Goal: Transaction & Acquisition: Book appointment/travel/reservation

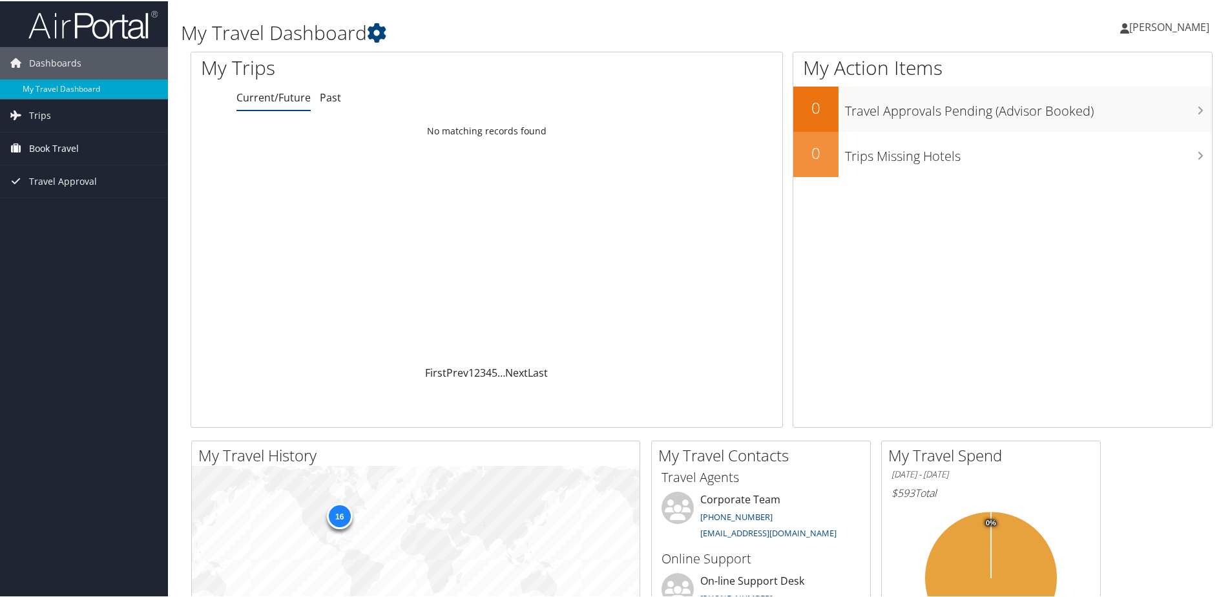
click at [47, 149] on span "Book Travel" at bounding box center [54, 147] width 50 height 32
click at [47, 114] on span "Trips" at bounding box center [40, 114] width 22 height 32
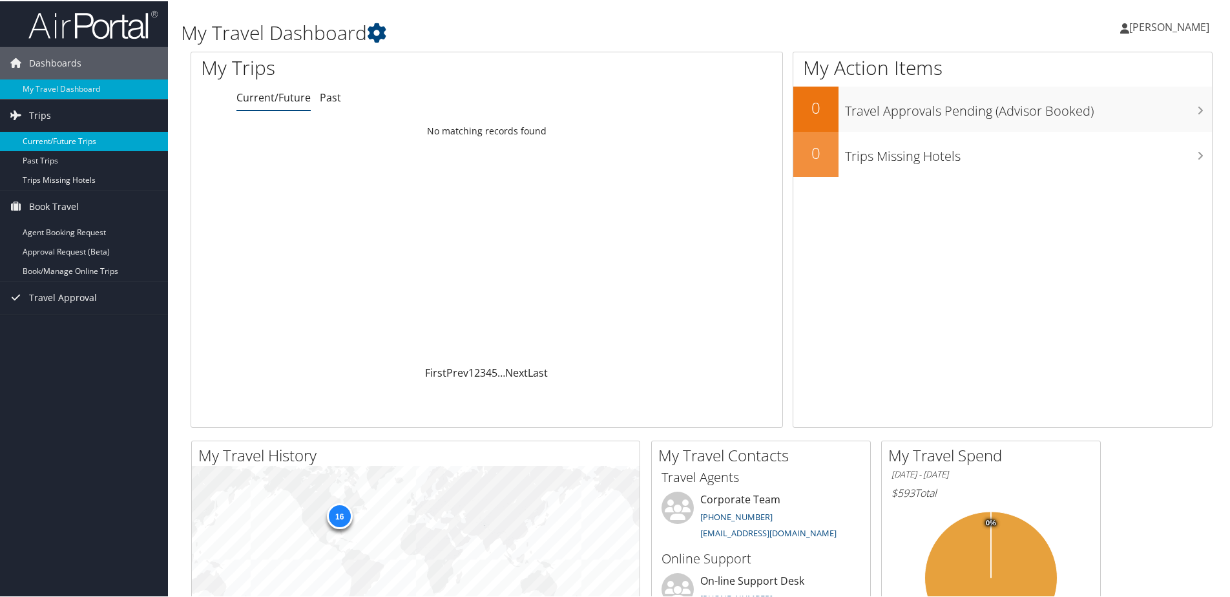
click at [43, 142] on link "Current/Future Trips" at bounding box center [84, 140] width 168 height 19
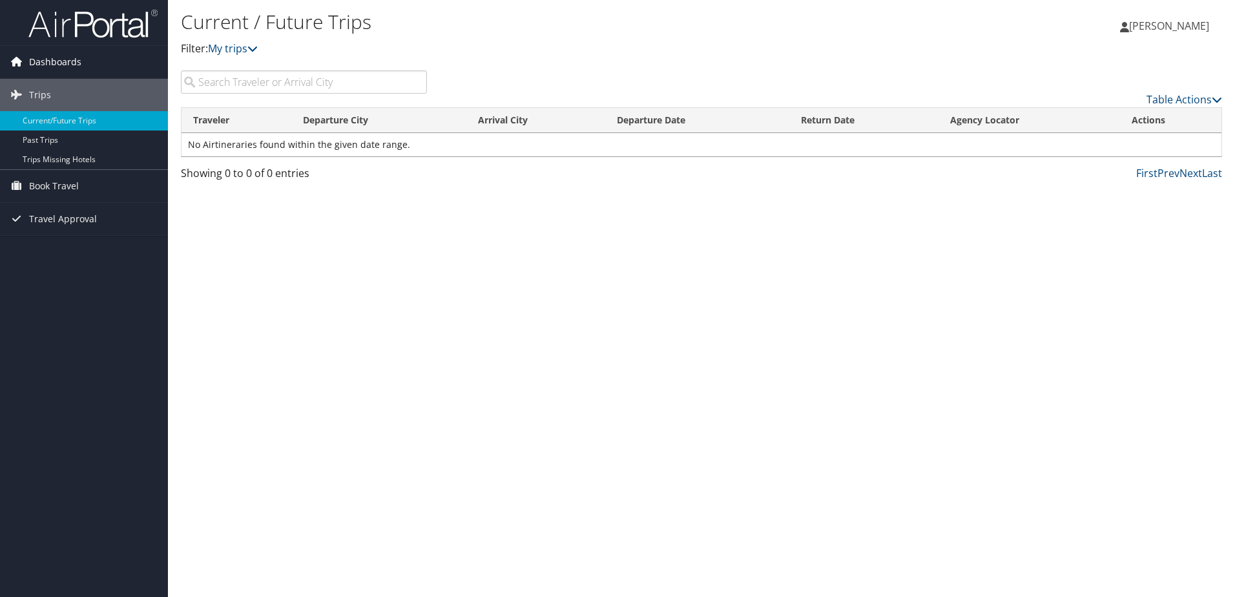
click at [54, 67] on span "Dashboards" at bounding box center [55, 62] width 52 height 32
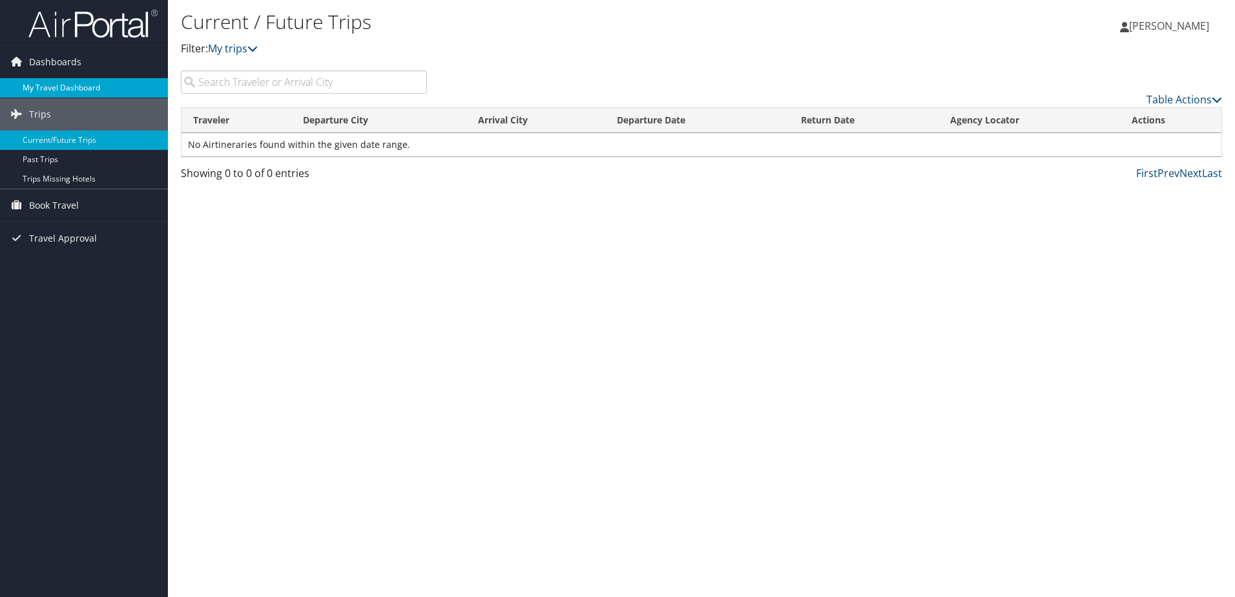
click at [50, 89] on link "My Travel Dashboard" at bounding box center [84, 87] width 168 height 19
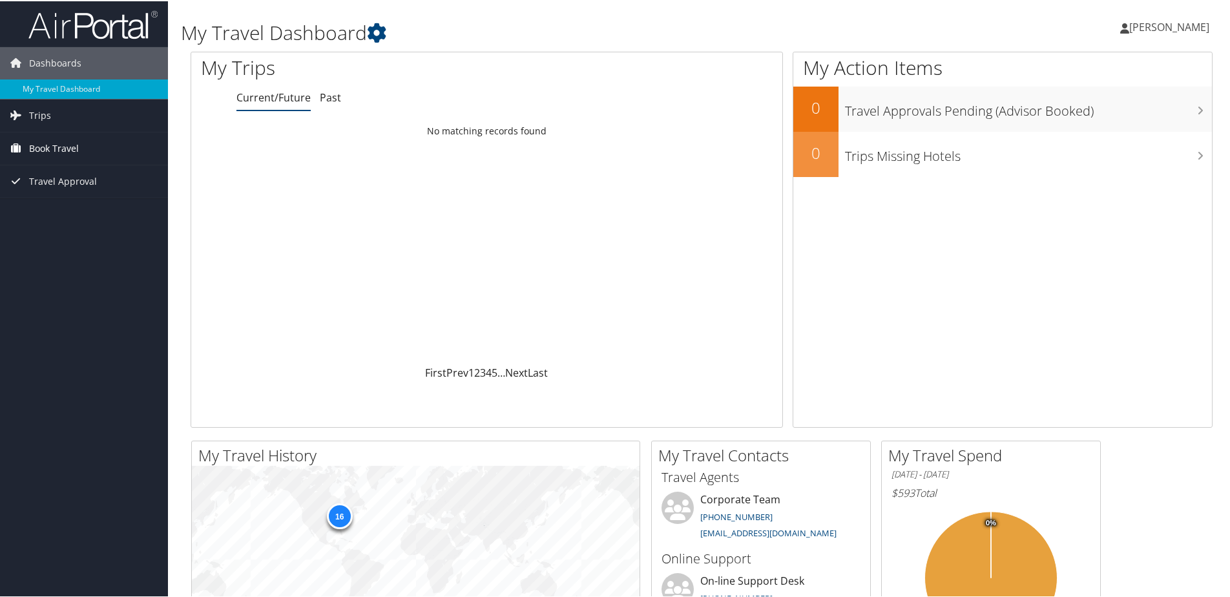
click at [29, 151] on span "Book Travel" at bounding box center [54, 147] width 50 height 32
click at [34, 195] on link "Approval Request (Beta)" at bounding box center [84, 192] width 168 height 19
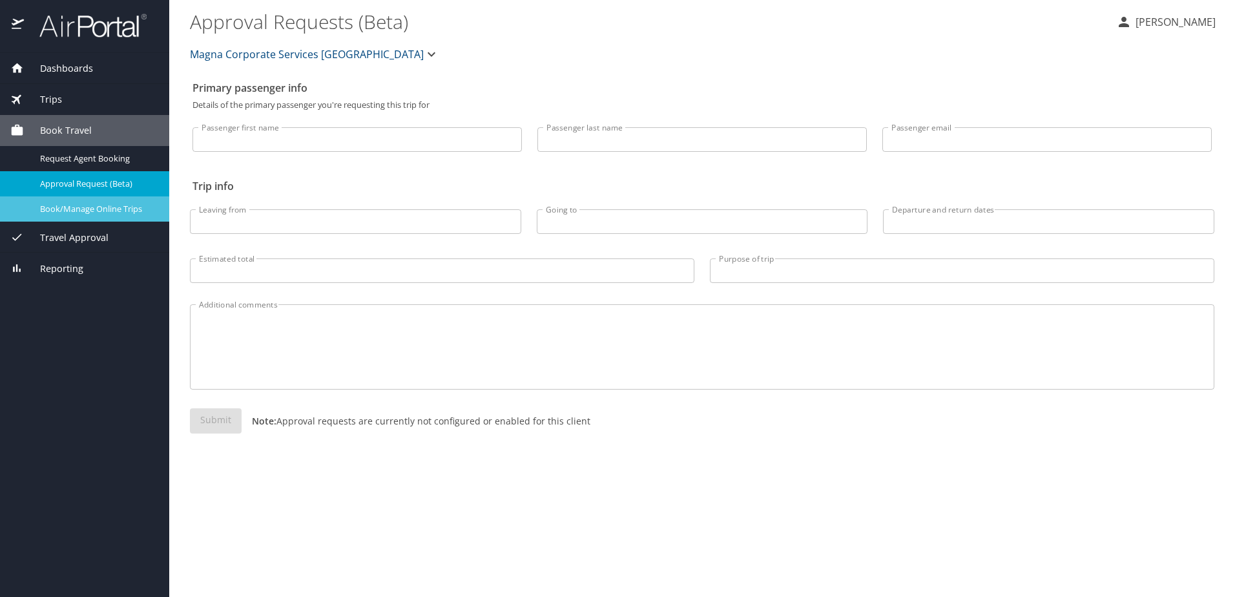
click at [59, 214] on span "Book/Manage Online Trips" at bounding box center [97, 209] width 114 height 12
click at [94, 129] on div "Book Travel" at bounding box center [84, 130] width 149 height 14
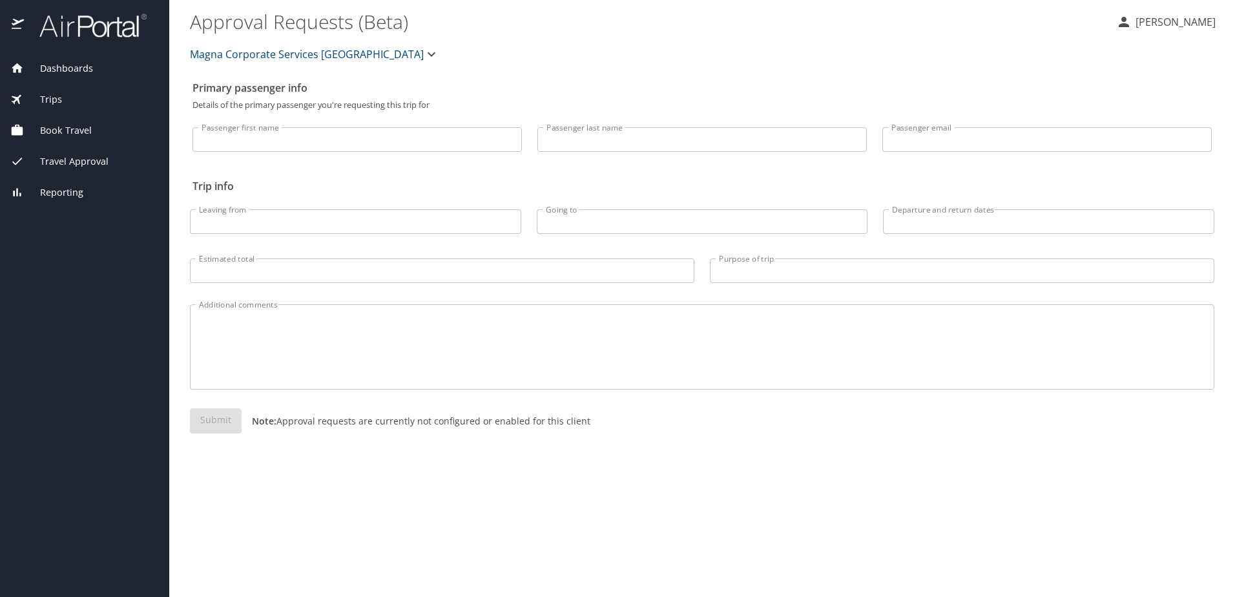
click at [87, 159] on span "Travel Approval" at bounding box center [66, 161] width 85 height 14
click at [79, 144] on div "Book Travel" at bounding box center [84, 130] width 169 height 31
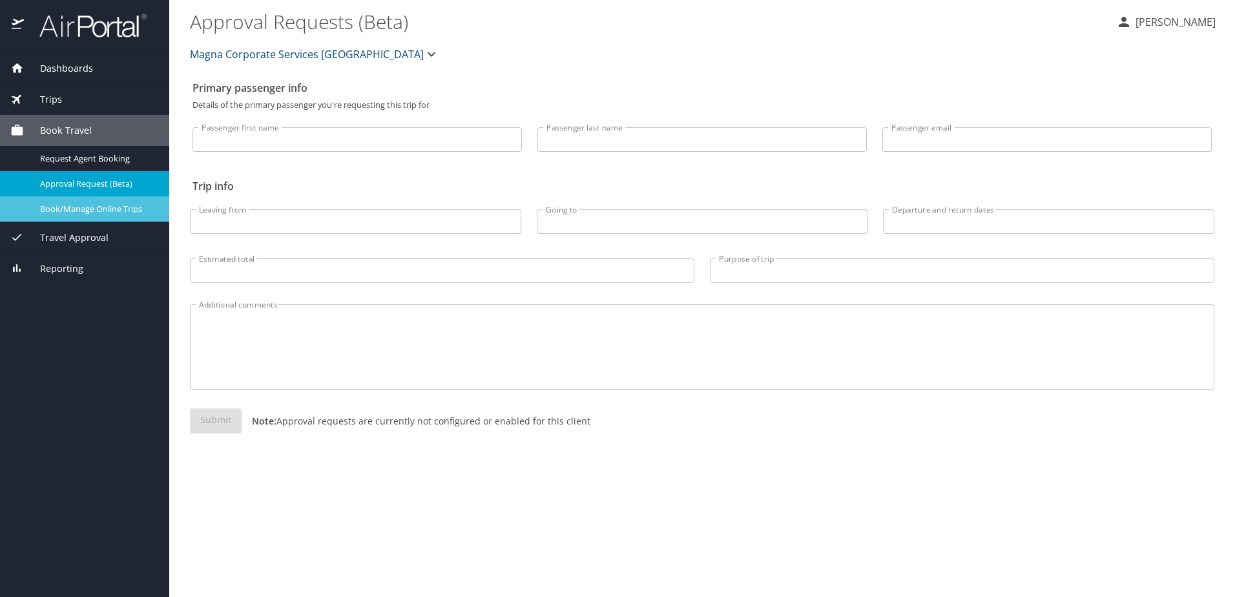
click at [71, 209] on span "Book/Manage Online Trips" at bounding box center [97, 209] width 114 height 12
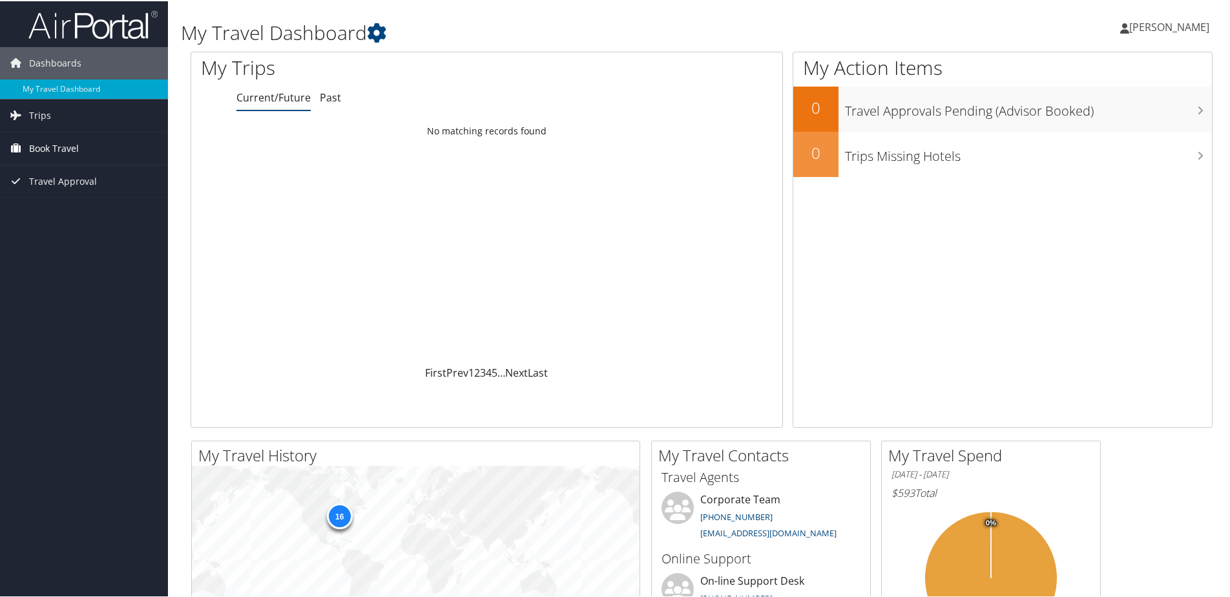
click at [50, 162] on span "Book Travel" at bounding box center [54, 147] width 50 height 32
click at [56, 172] on link "Agent Booking Request" at bounding box center [84, 172] width 168 height 19
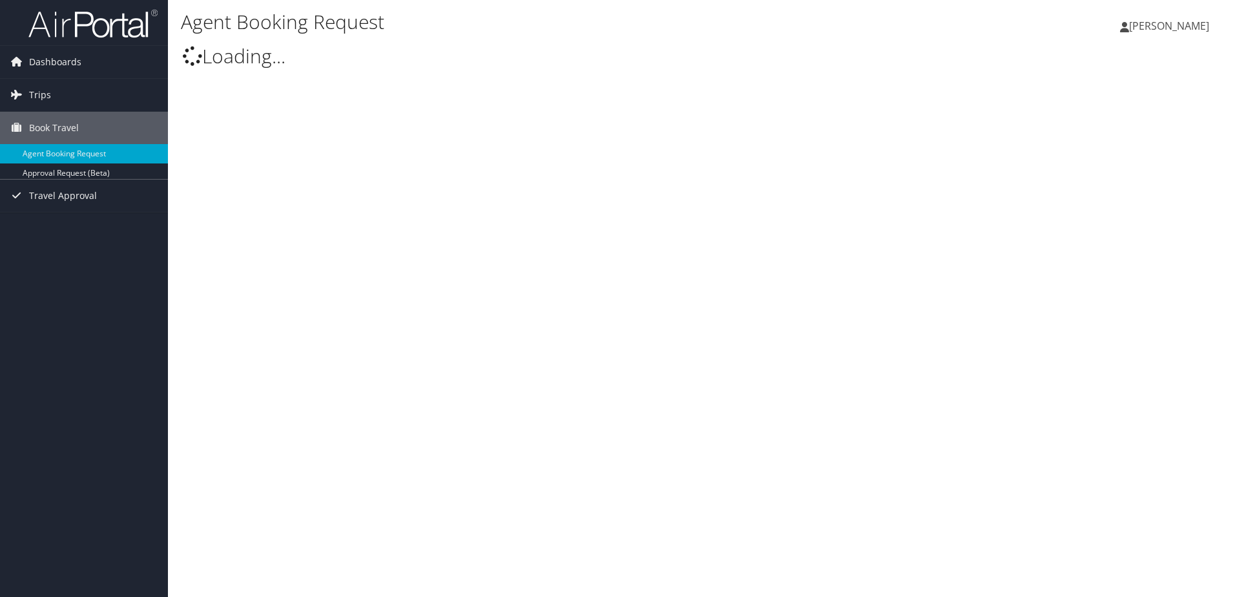
select select "[EMAIL_ADDRESS][DOMAIN_NAME]"
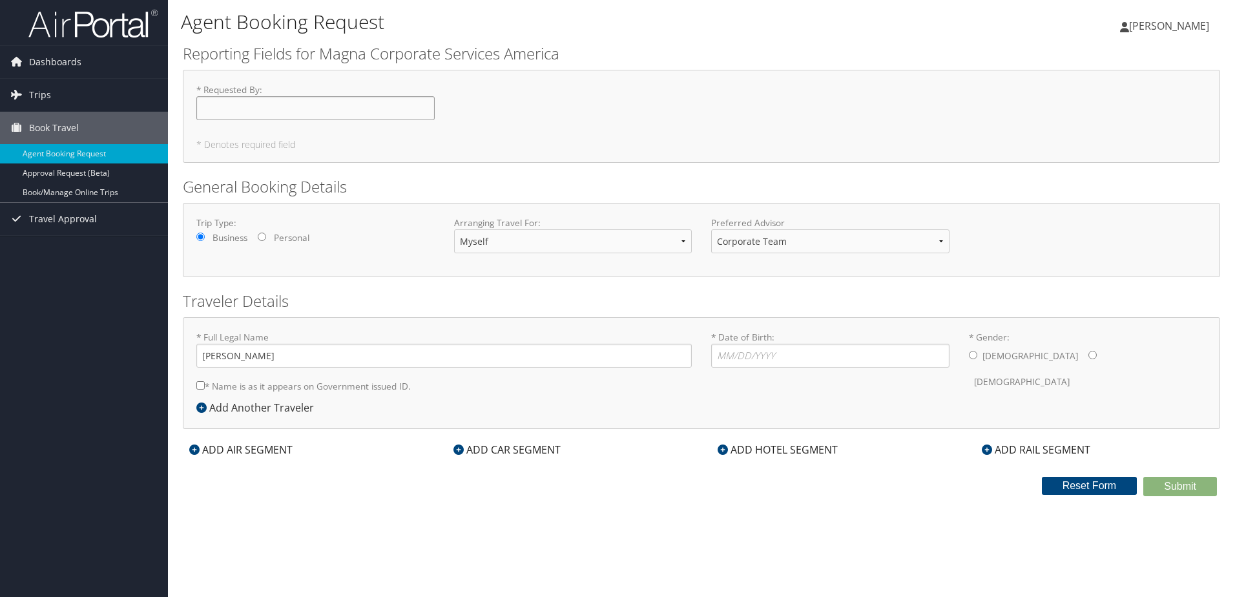
click at [239, 105] on input "* Requested By : Required" at bounding box center [315, 108] width 238 height 24
type input "R"
click at [333, 125] on div "* Requested By : Required" at bounding box center [316, 106] width 258 height 47
click at [314, 105] on input "* Requested By : Required" at bounding box center [315, 108] width 238 height 24
click at [310, 112] on input "* Requested By : Required" at bounding box center [315, 108] width 238 height 24
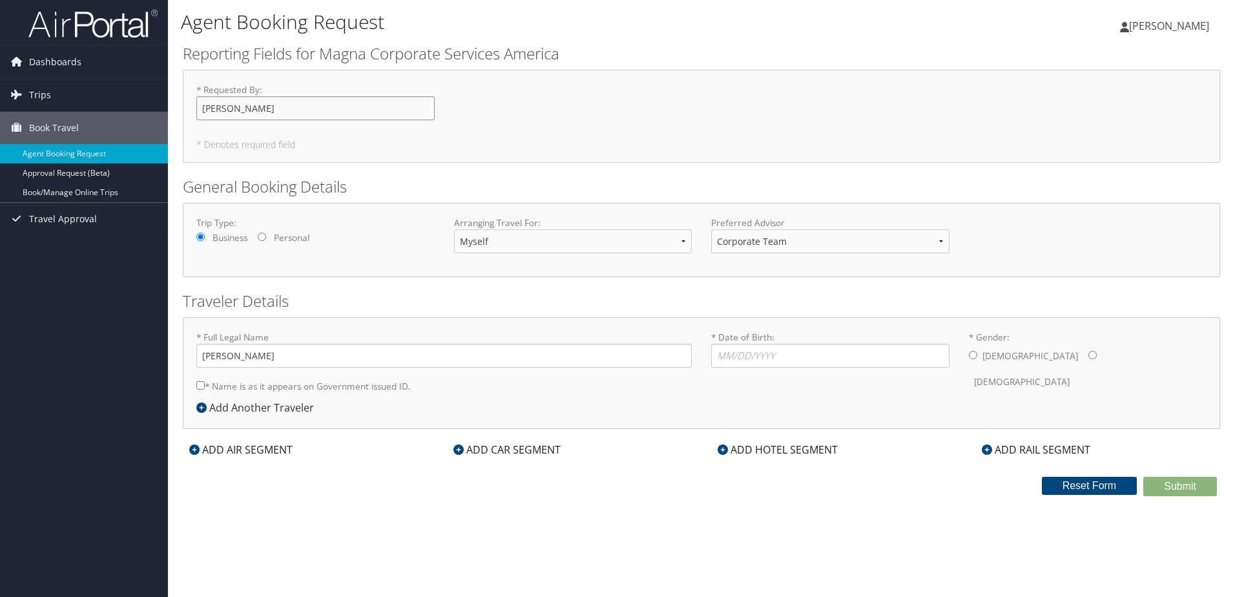
type input "[PERSON_NAME]"
click at [837, 246] on select "Corporate Team Christopherson Advisor Team" at bounding box center [830, 241] width 238 height 24
click at [749, 360] on input "* Date of Birth: Invalid Date" at bounding box center [830, 356] width 238 height 24
type input "03/06/1977"
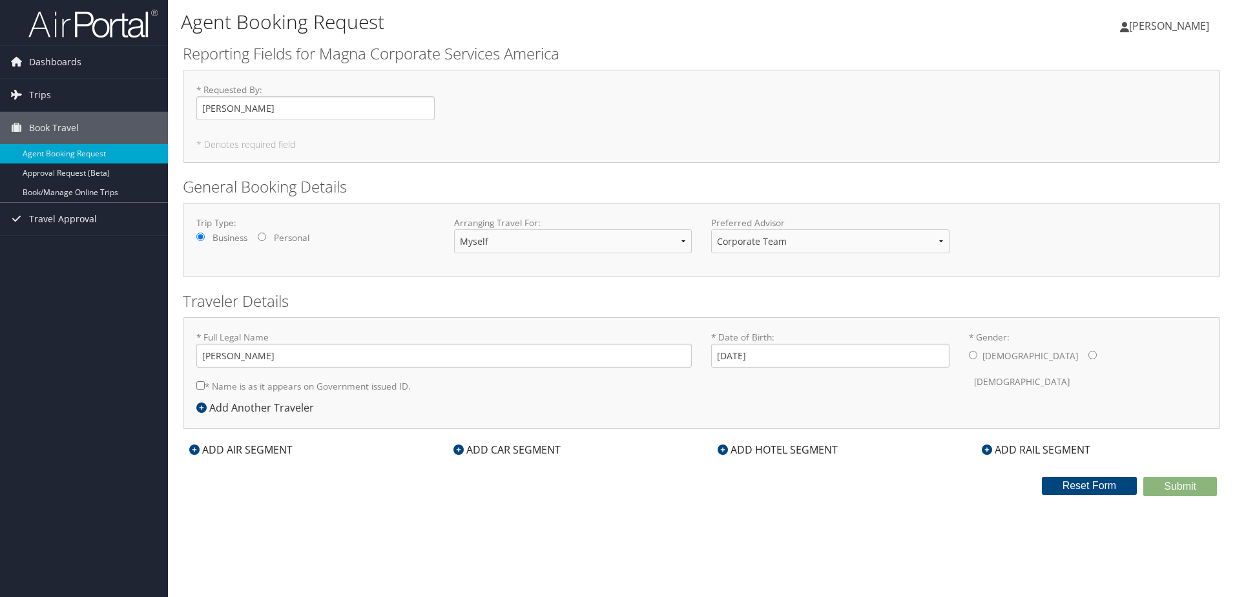
click at [970, 357] on input "* Gender: Male Female" at bounding box center [973, 355] width 8 height 8
radio input "true"
click at [251, 388] on label "* Name is as it appears on Government issued ID." at bounding box center [303, 386] width 214 height 24
click at [205, 388] on input "* Name is as it appears on Government issued ID." at bounding box center [200, 385] width 8 height 8
checkbox input "true"
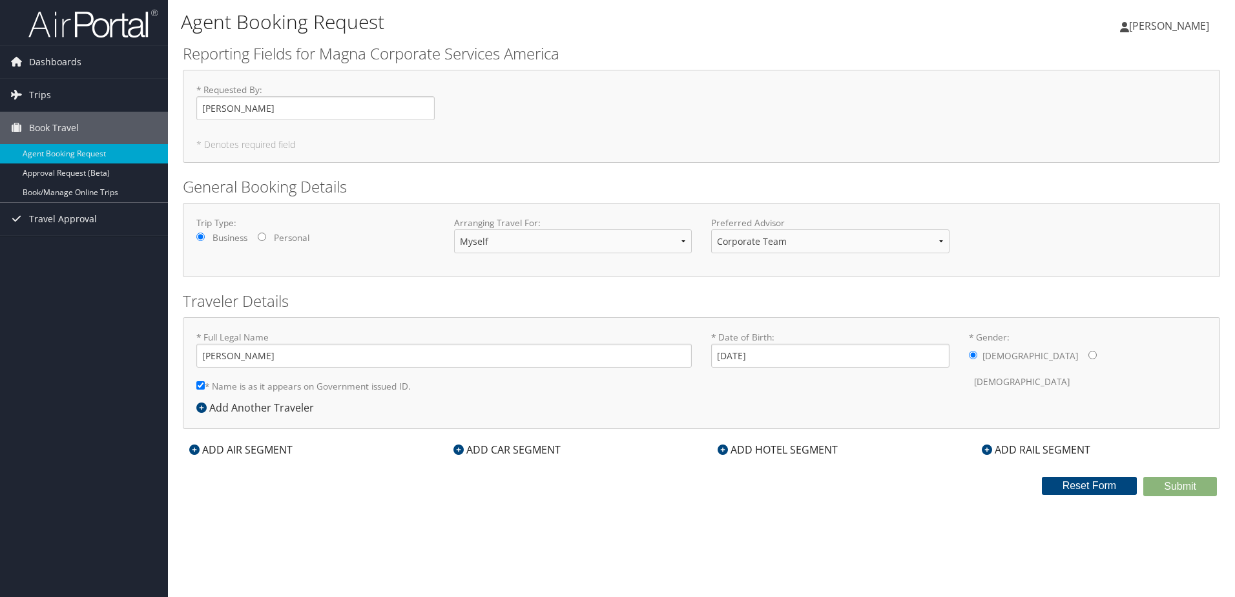
click at [516, 448] on div "ADD CAR SEGMENT" at bounding box center [507, 450] width 120 height 16
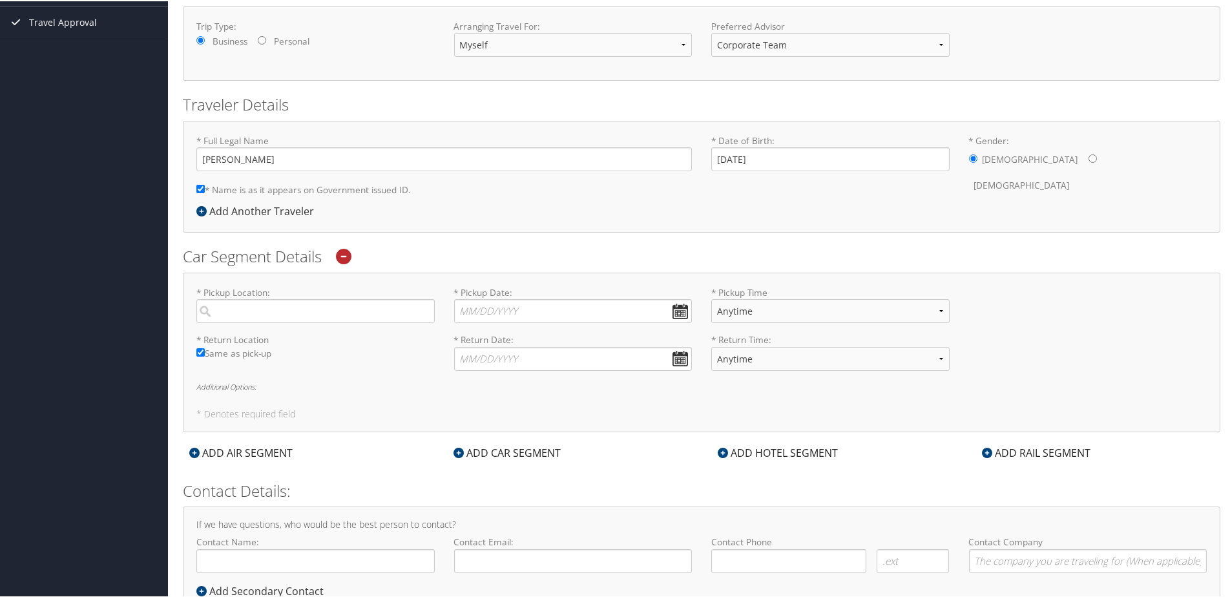
scroll to position [244, 0]
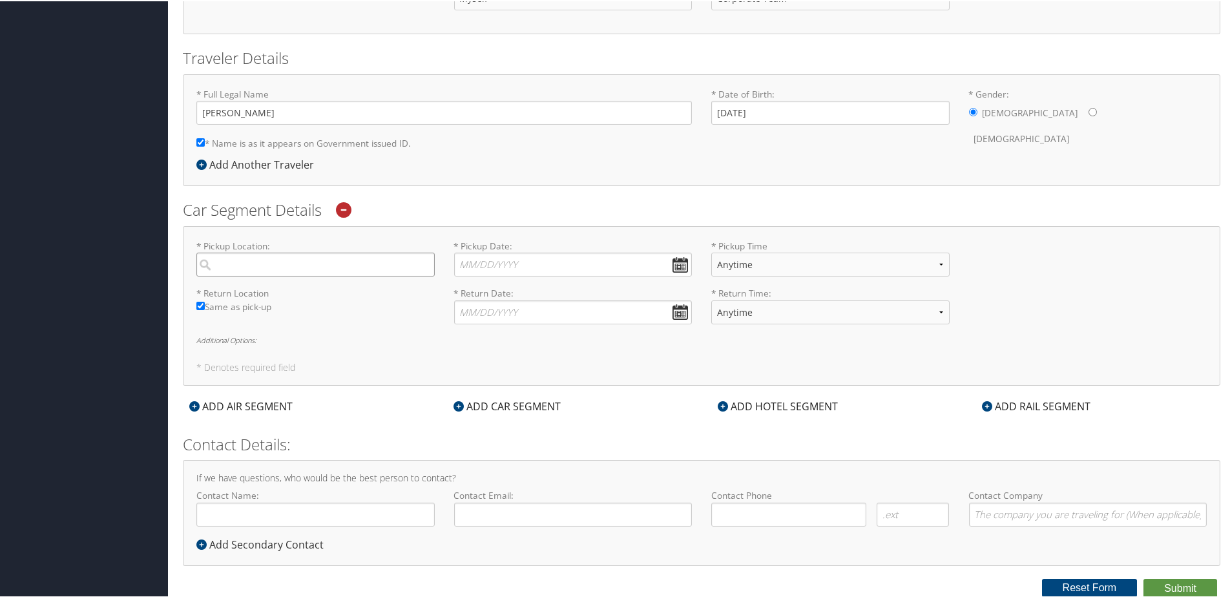
click at [260, 260] on input "search" at bounding box center [315, 263] width 238 height 24
type input "United States"
click at [392, 240] on label "* Pickup Location: United States No results found -1 Required" at bounding box center [315, 256] width 238 height 37
click at [392, 251] on input "United States" at bounding box center [315, 263] width 238 height 24
click at [276, 281] on div "* Pickup Location: United States No results found -1 Required" at bounding box center [316, 261] width 258 height 47
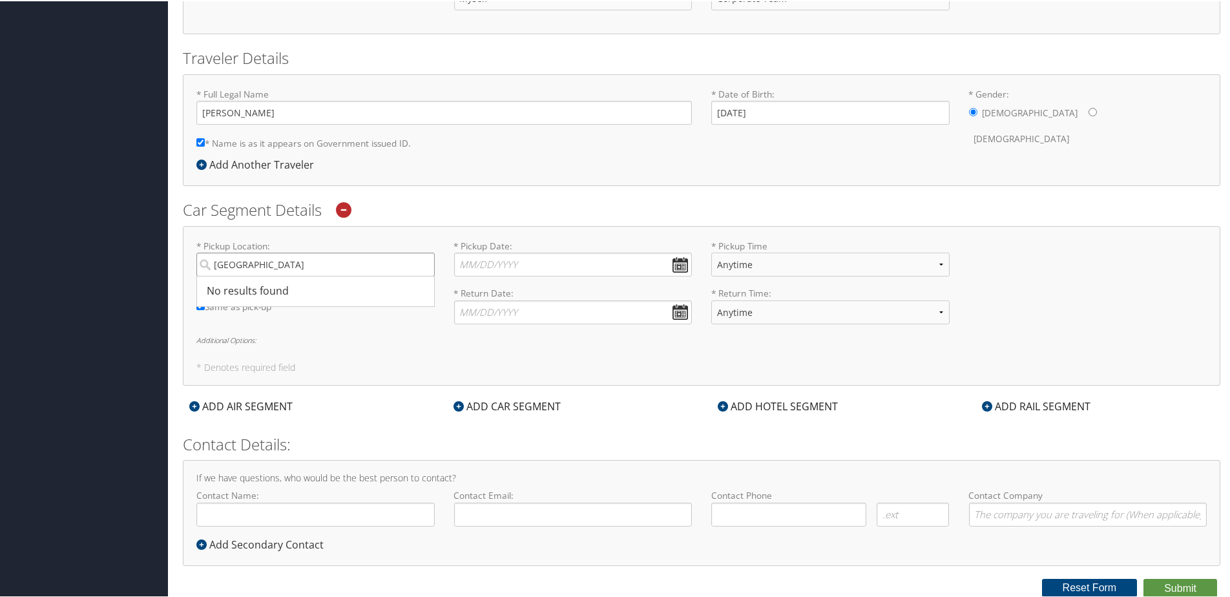
click at [424, 264] on input "United States" at bounding box center [315, 263] width 238 height 24
type input "W"
click at [262, 269] on input "search" at bounding box center [315, 263] width 238 height 24
click at [347, 246] on label "* Pickup Location: Warren, MI No results found -1 Required" at bounding box center [315, 256] width 238 height 37
click at [347, 251] on input "Warren, MI" at bounding box center [315, 263] width 238 height 24
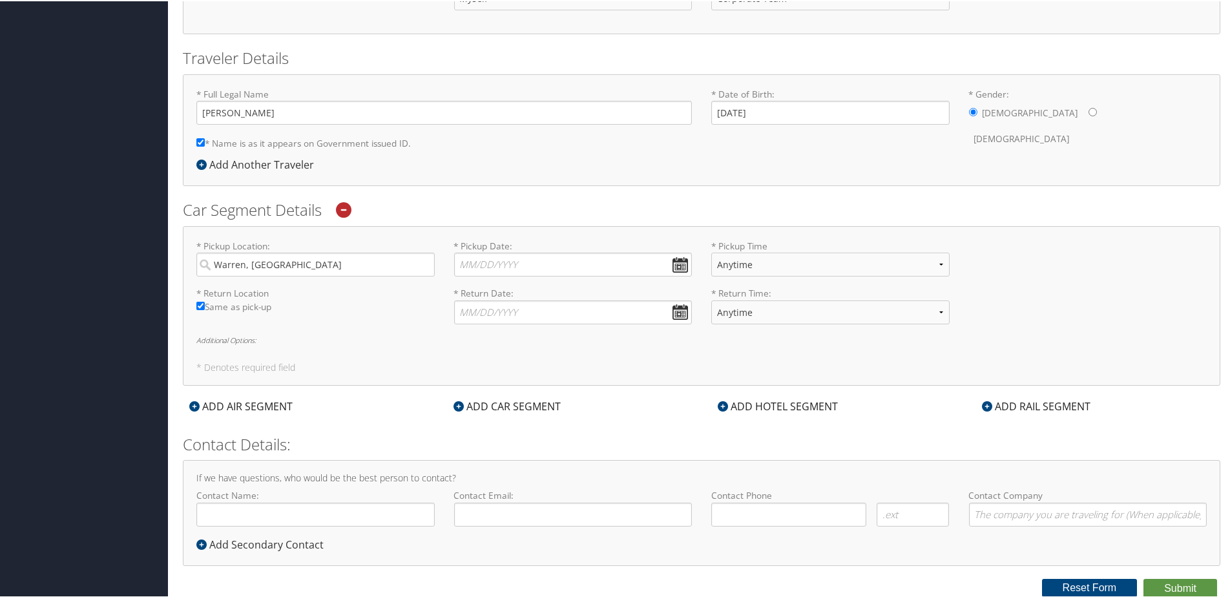
click at [524, 234] on div "* Pickup Location: Warren, MI No results found -1 Required * Pickup Date: Dates…" at bounding box center [702, 305] width 1038 height 160
drag, startPoint x: 289, startPoint y: 269, endPoint x: 172, endPoint y: 267, distance: 116.3
click at [172, 267] on div "Agent Booking Request Ryan Cherian Ryan Cherian My Settings Travel Agency Conta…" at bounding box center [701, 176] width 1067 height 841
type input "M"
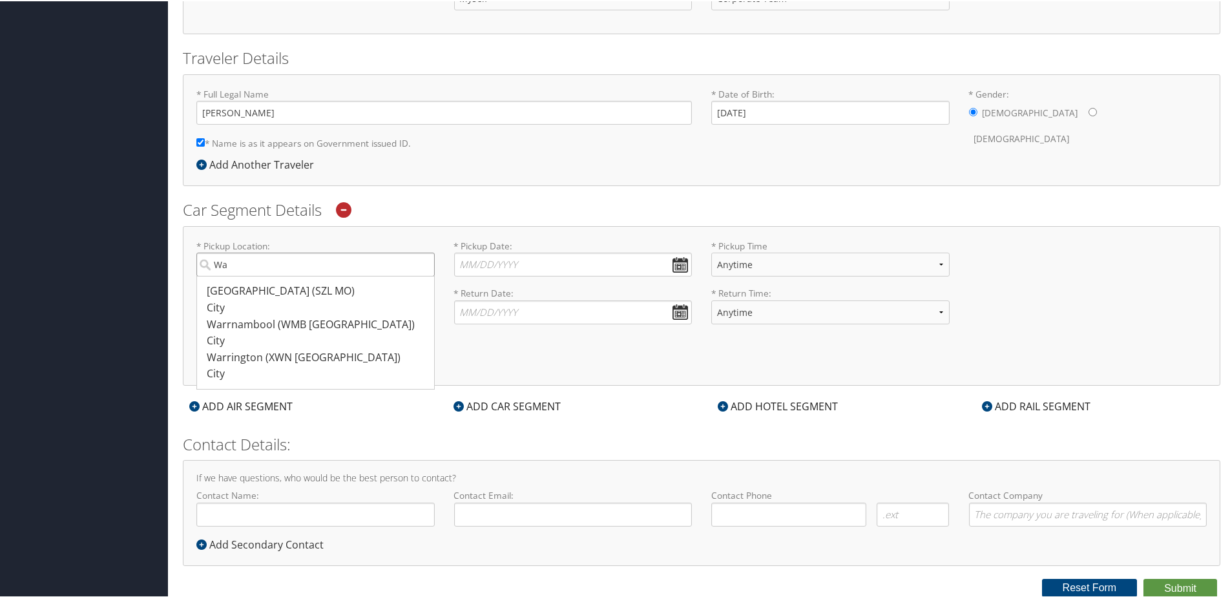
type input "W"
click at [282, 269] on input "search" at bounding box center [315, 263] width 238 height 24
type input "United States"
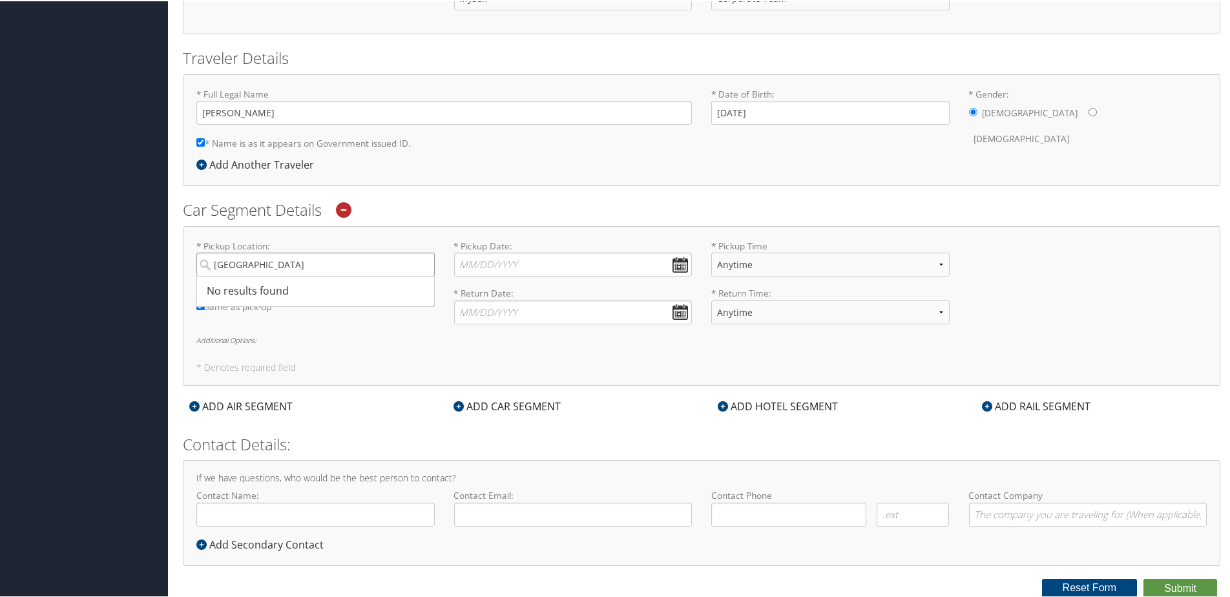
click at [424, 265] on input "United States" at bounding box center [315, 263] width 238 height 24
type input "48093"
click at [423, 266] on input "48093" at bounding box center [315, 263] width 238 height 24
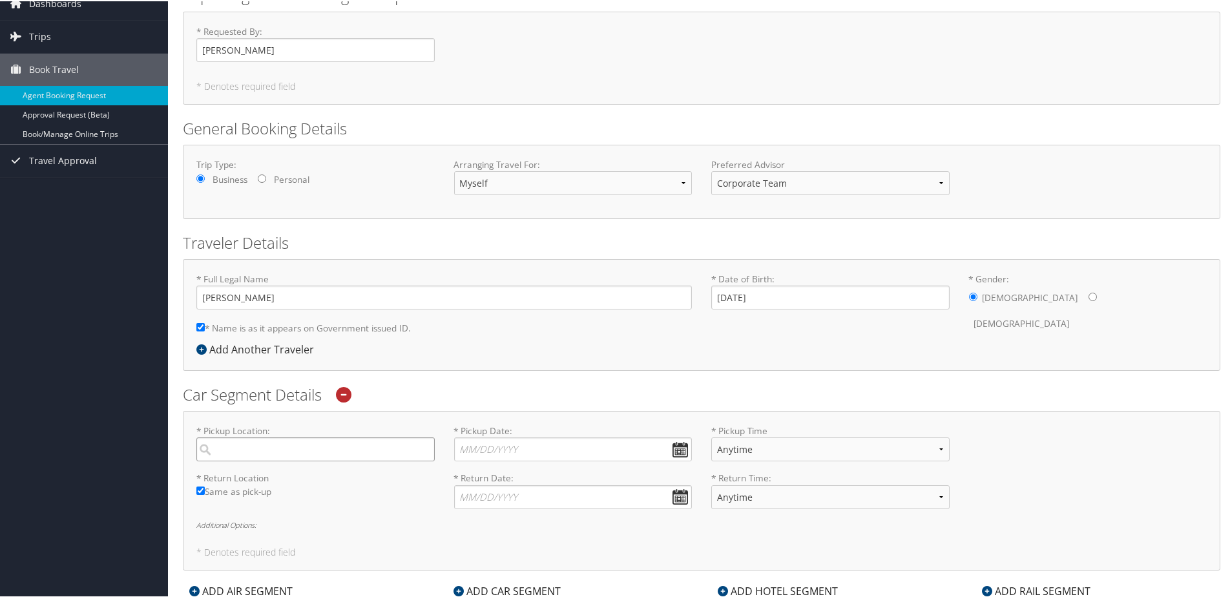
scroll to position [0, 0]
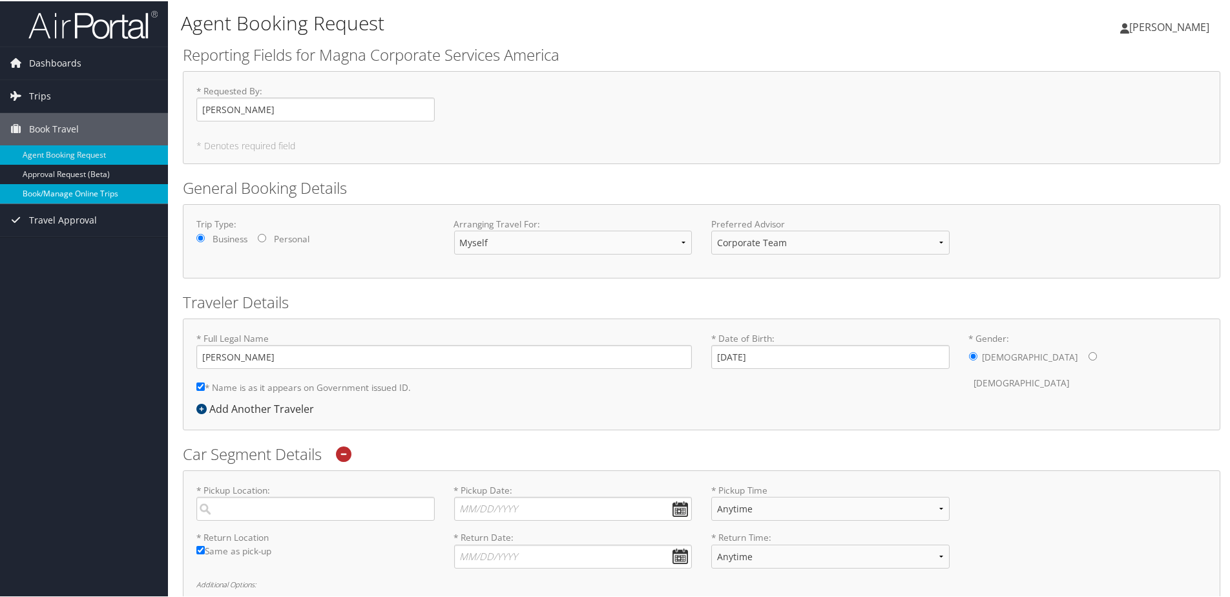
click at [112, 195] on link "Book/Manage Online Trips" at bounding box center [84, 192] width 168 height 19
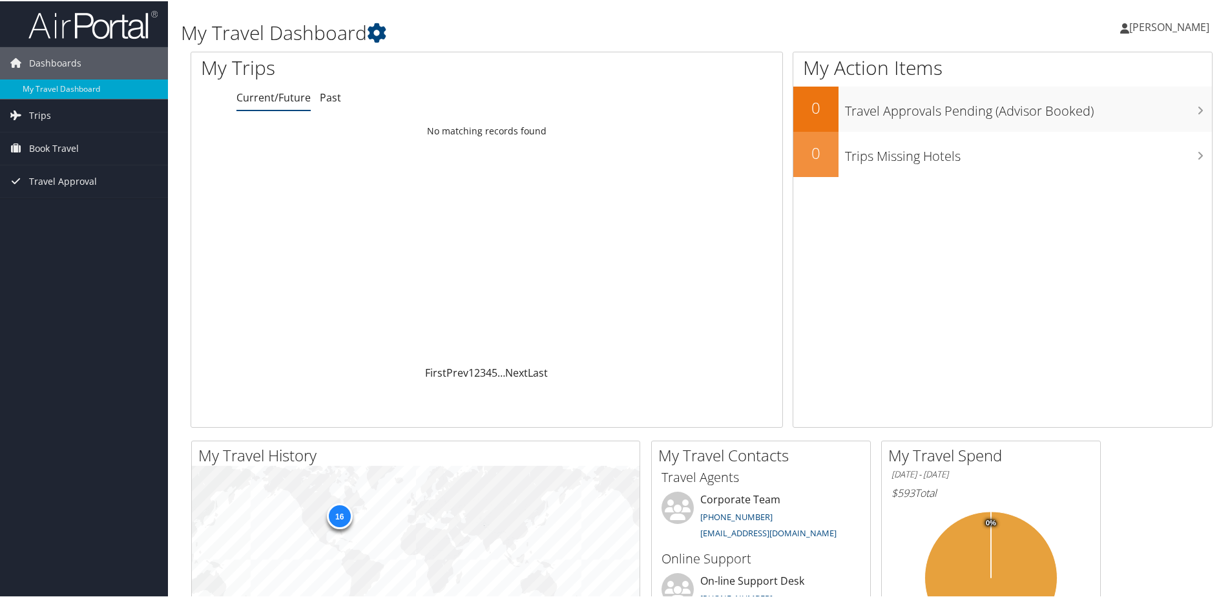
click at [1129, 28] on icon at bounding box center [1124, 27] width 9 height 10
click at [1117, 120] on link "View Travel Profile" at bounding box center [1135, 115] width 144 height 22
click at [46, 115] on span "Trips" at bounding box center [40, 114] width 22 height 32
click at [52, 142] on link "Current/Future Trips" at bounding box center [84, 140] width 168 height 19
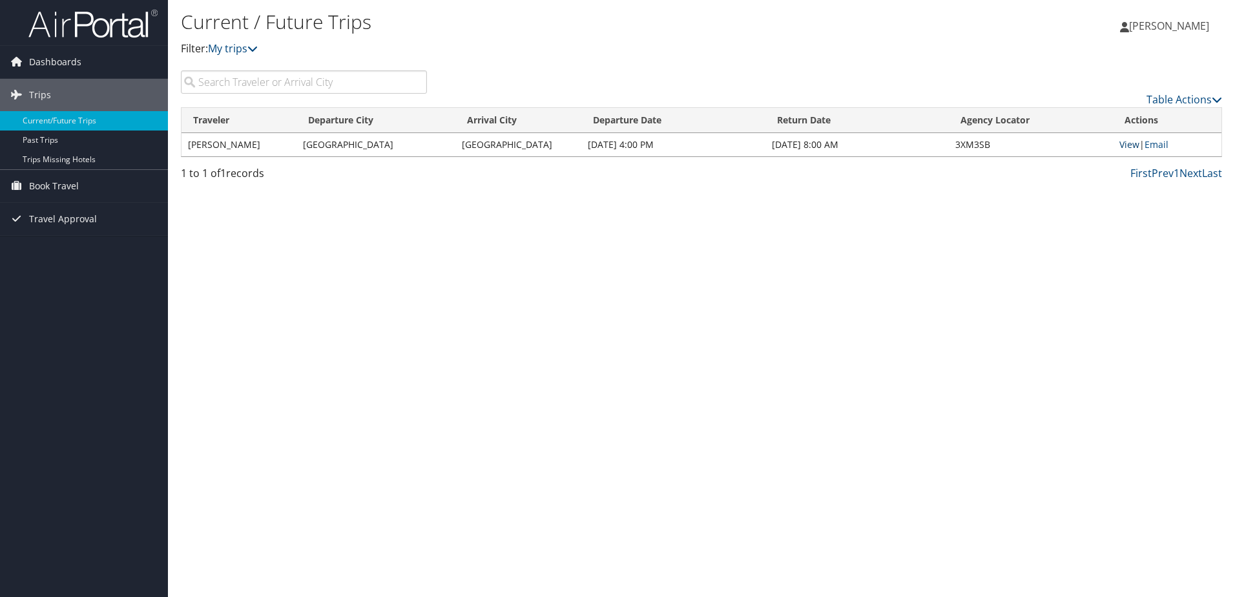
click at [1136, 143] on link "View" at bounding box center [1130, 144] width 20 height 12
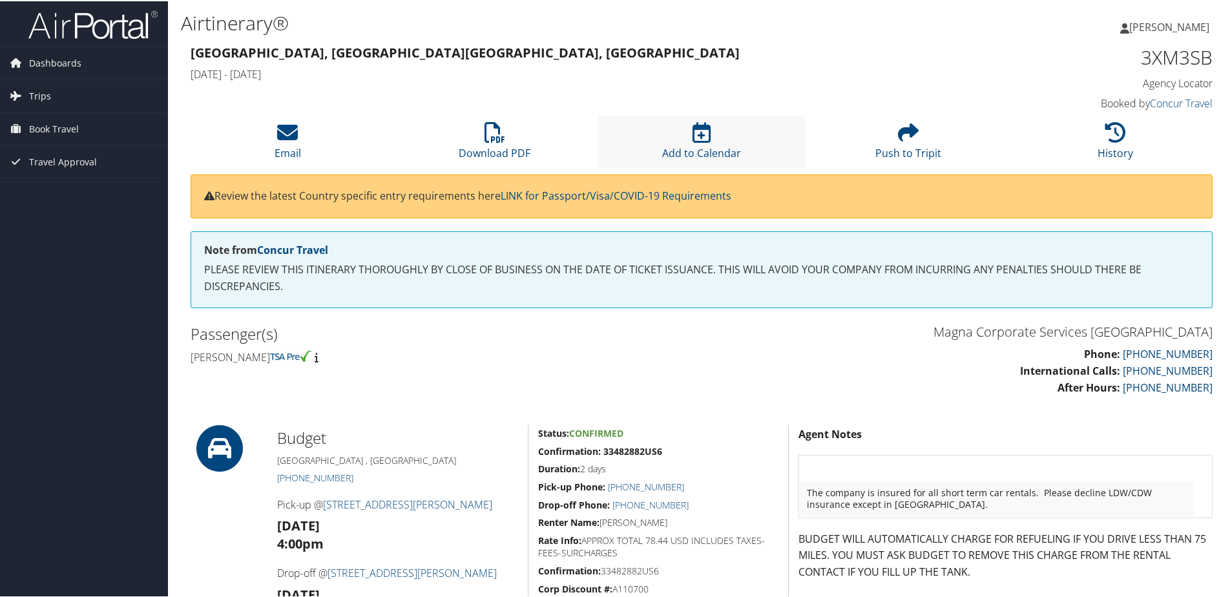
click at [698, 144] on li "Add to Calendar" at bounding box center [701, 140] width 207 height 52
